Goal: Share content: Share content

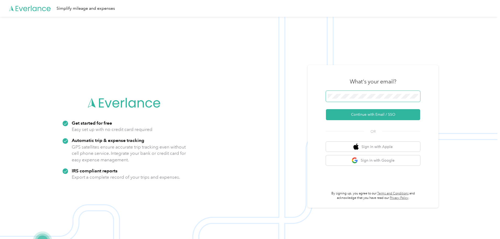
click at [391, 93] on span at bounding box center [373, 96] width 94 height 11
click at [378, 98] on span at bounding box center [373, 96] width 94 height 11
click at [382, 115] on button "Continue with Email / SSO" at bounding box center [373, 114] width 94 height 11
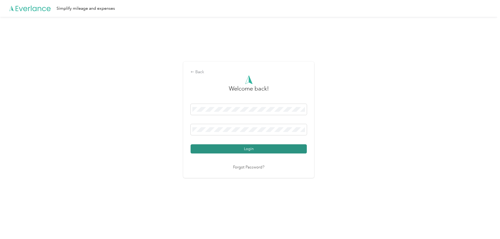
click at [256, 150] on button "Login" at bounding box center [249, 148] width 116 height 9
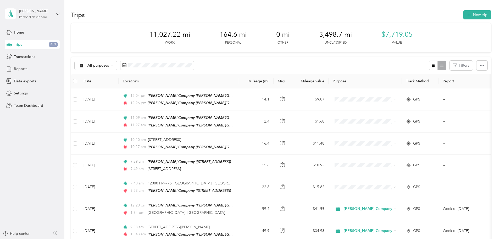
click at [21, 70] on span "Reports" at bounding box center [20, 68] width 13 height 5
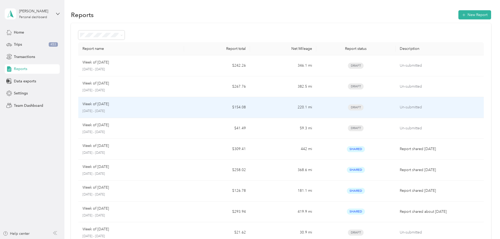
click at [180, 107] on div "Week of [DATE]" at bounding box center [130, 104] width 97 height 6
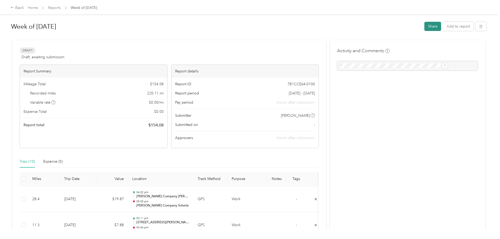
click at [425, 25] on button "Share" at bounding box center [433, 26] width 17 height 9
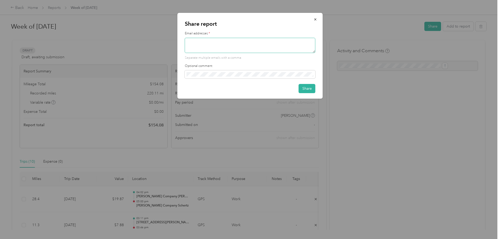
click at [263, 48] on textarea at bounding box center [250, 45] width 131 height 15
type textarea "[EMAIL_ADDRESS][PERSON_NAME][DOMAIN_NAME]"
click at [305, 92] on button "Share" at bounding box center [307, 88] width 17 height 9
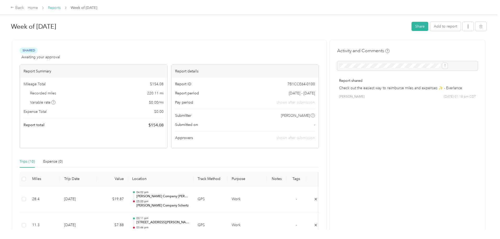
click at [61, 7] on link "Reports" at bounding box center [54, 7] width 13 height 4
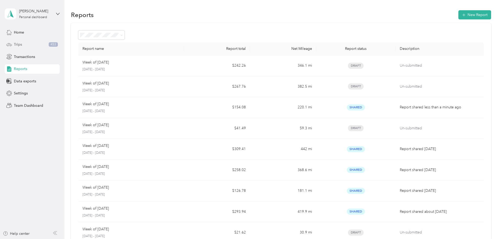
click at [16, 44] on span "Trips" at bounding box center [18, 44] width 8 height 5
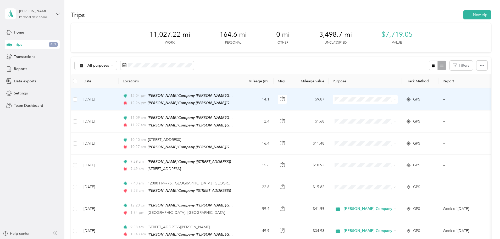
click at [274, 101] on td "14.1" at bounding box center [256, 99] width 35 height 22
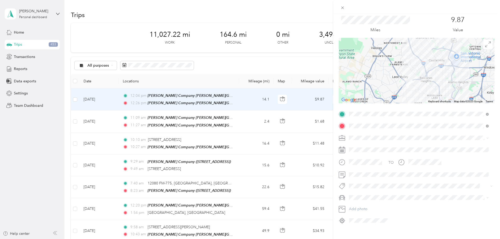
scroll to position [24, 0]
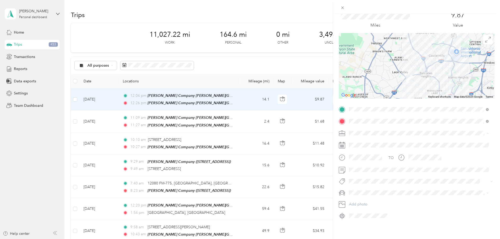
click at [402, 227] on div "Trip details Save This trip cannot be edited because it is either under review,…" at bounding box center [416, 133] width 167 height 239
click at [361, 226] on div "Trip details Save This trip cannot be edited because it is either under review,…" at bounding box center [416, 133] width 167 height 239
click at [18, 69] on div "Trip details Save This trip cannot be edited because it is either under review,…" at bounding box center [250, 119] width 500 height 239
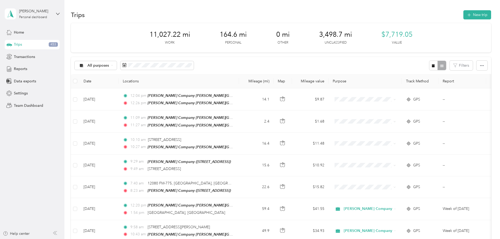
click at [20, 68] on span "Reports" at bounding box center [20, 68] width 13 height 5
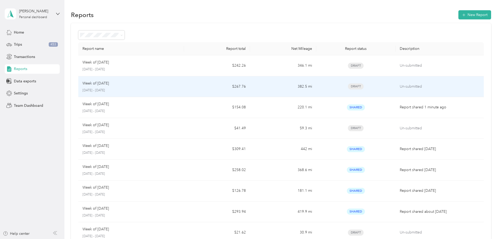
click at [202, 88] on td "$267.76" at bounding box center [217, 86] width 66 height 21
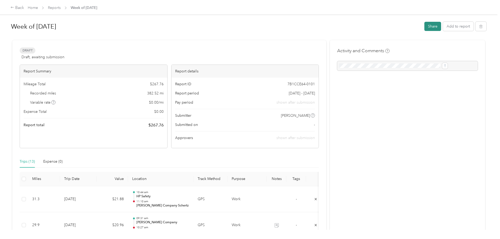
click at [425, 25] on button "Share" at bounding box center [433, 26] width 17 height 9
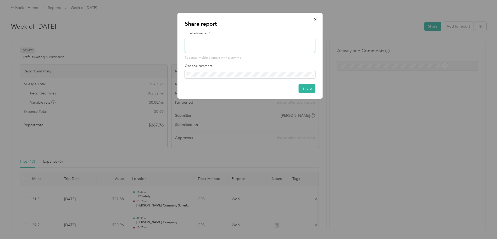
click at [216, 46] on textarea at bounding box center [250, 45] width 131 height 15
click at [219, 42] on textarea "[EMAIL_ADDRESS][DOMAIN_NAME]" at bounding box center [250, 45] width 131 height 15
type textarea "[EMAIL_ADDRESS][PERSON_NAME][DOMAIN_NAME]"
click at [303, 89] on button "Share" at bounding box center [307, 88] width 17 height 9
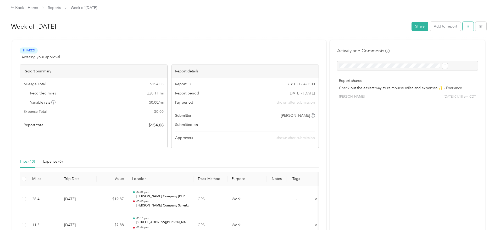
click at [466, 27] on icon "button" at bounding box center [468, 27] width 4 height 4
click at [408, 43] on span "Download" at bounding box center [410, 45] width 17 height 5
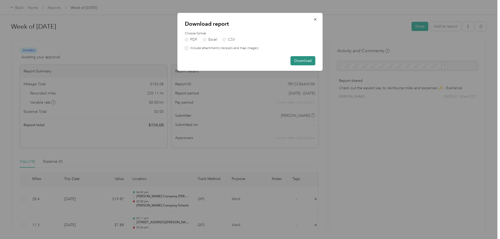
click at [301, 62] on button "Download" at bounding box center [303, 60] width 25 height 9
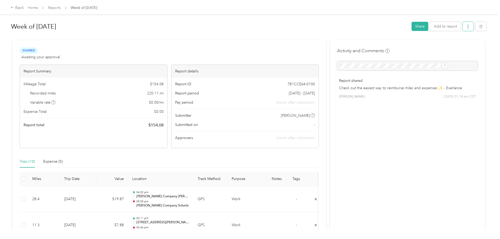
click at [466, 25] on icon "button" at bounding box center [468, 27] width 4 height 4
click at [61, 7] on link "Reports" at bounding box center [54, 7] width 13 height 4
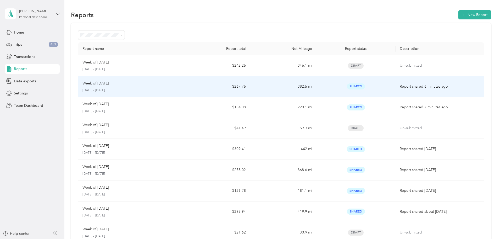
click at [180, 90] on p "[DATE] - [DATE]" at bounding box center [130, 90] width 97 height 5
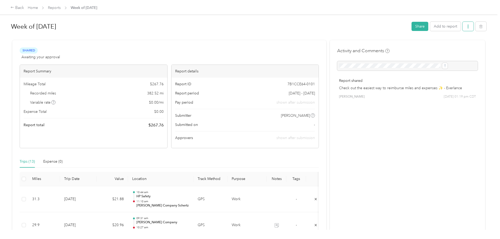
click at [463, 27] on button "button" at bounding box center [468, 26] width 11 height 9
click at [419, 45] on span "Download" at bounding box center [410, 45] width 17 height 5
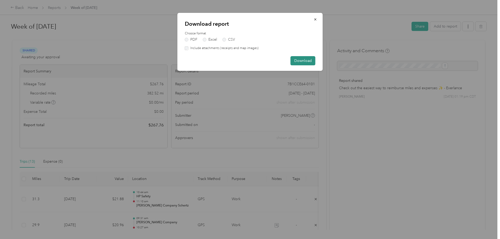
click at [310, 60] on button "Download" at bounding box center [303, 60] width 25 height 9
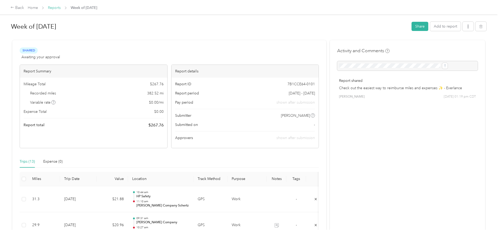
click at [61, 8] on link "Reports" at bounding box center [54, 7] width 13 height 4
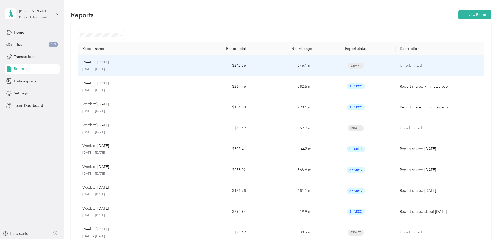
click at [164, 63] on div "Week of [DATE]" at bounding box center [130, 62] width 97 height 6
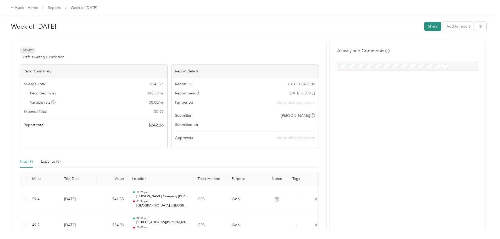
click at [425, 27] on button "Share" at bounding box center [433, 26] width 17 height 9
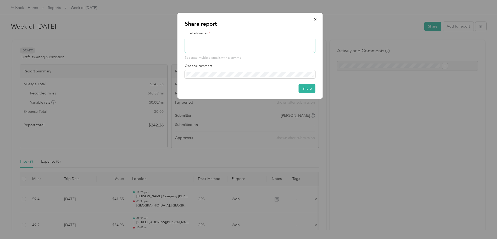
click at [232, 45] on textarea at bounding box center [250, 45] width 131 height 15
type textarea "[EMAIL_ADDRESS][PERSON_NAME][DOMAIN_NAME]"
click at [305, 87] on button "Share" at bounding box center [307, 88] width 17 height 9
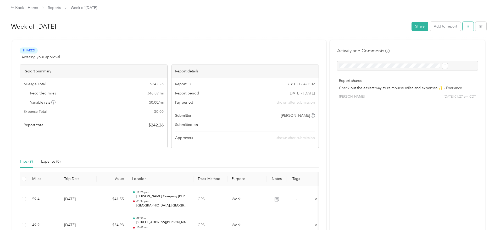
click at [466, 25] on icon "button" at bounding box center [468, 27] width 4 height 4
click at [421, 43] on div "Download" at bounding box center [411, 45] width 31 height 5
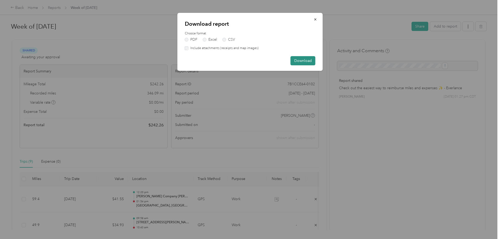
click at [298, 59] on button "Download" at bounding box center [303, 60] width 25 height 9
